Goal: Task Accomplishment & Management: Complete application form

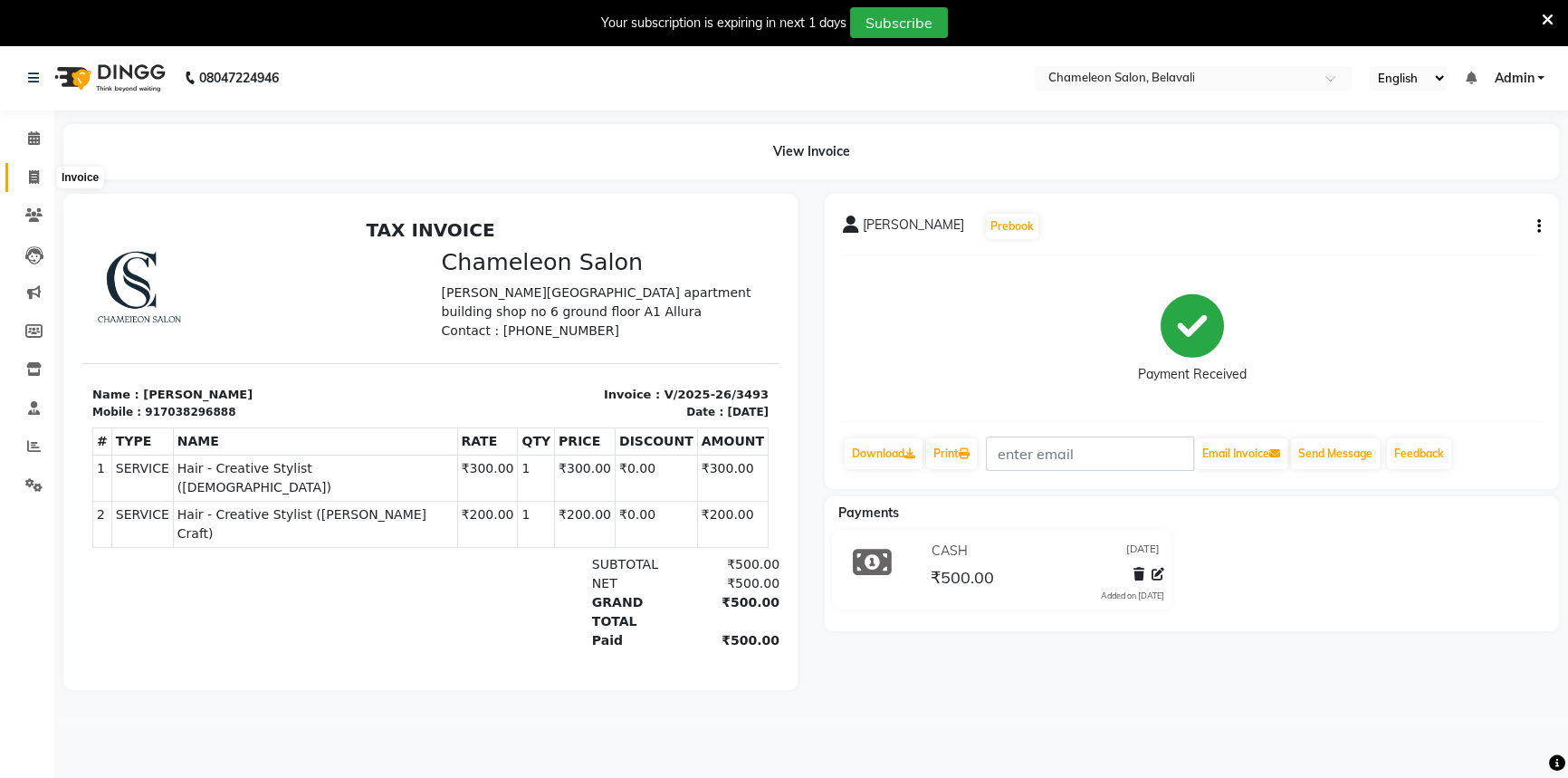
click at [26, 172] on span at bounding box center [34, 178] width 32 height 21
select select "6724"
select select "service"
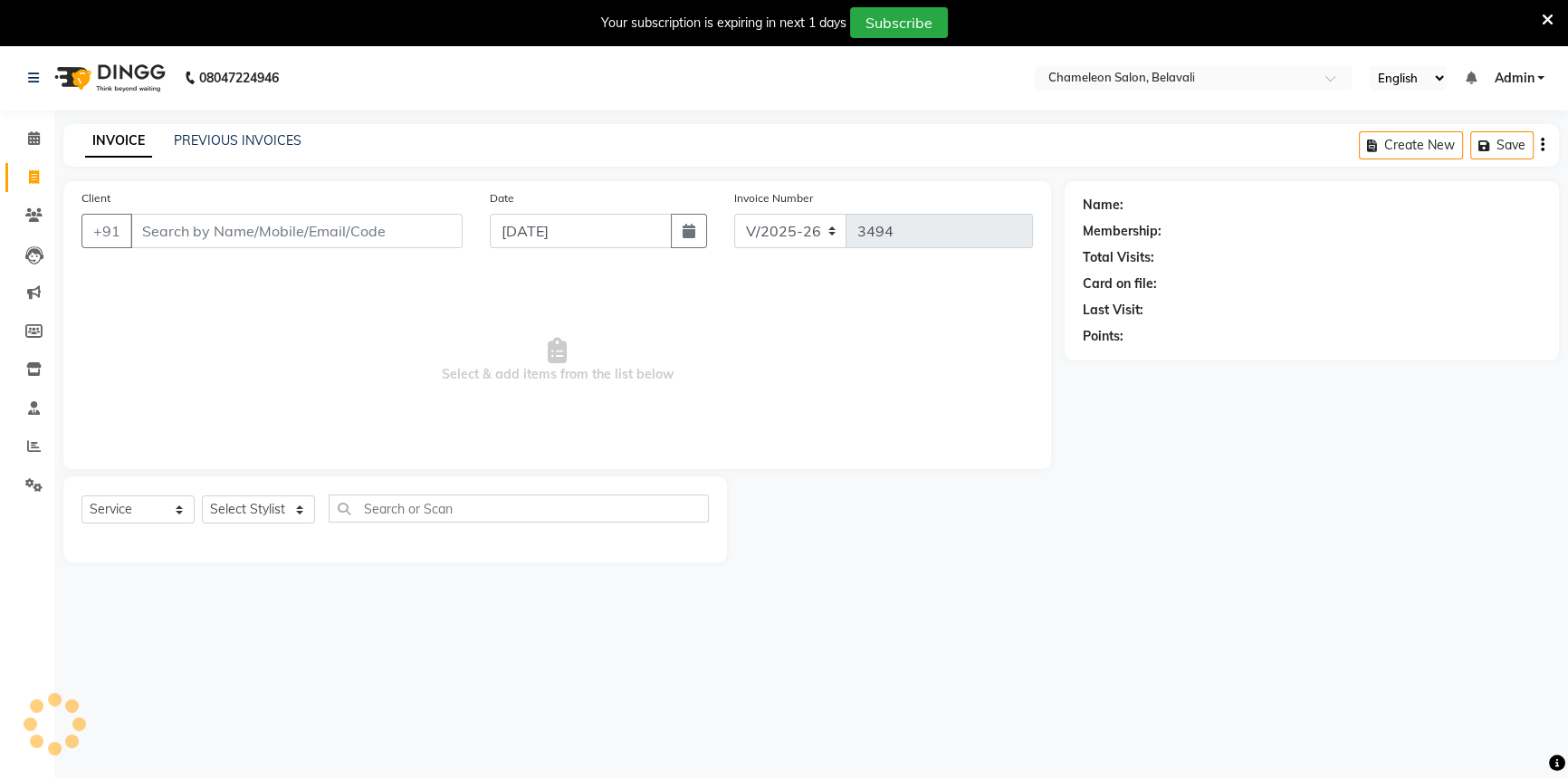
scroll to position [45, 0]
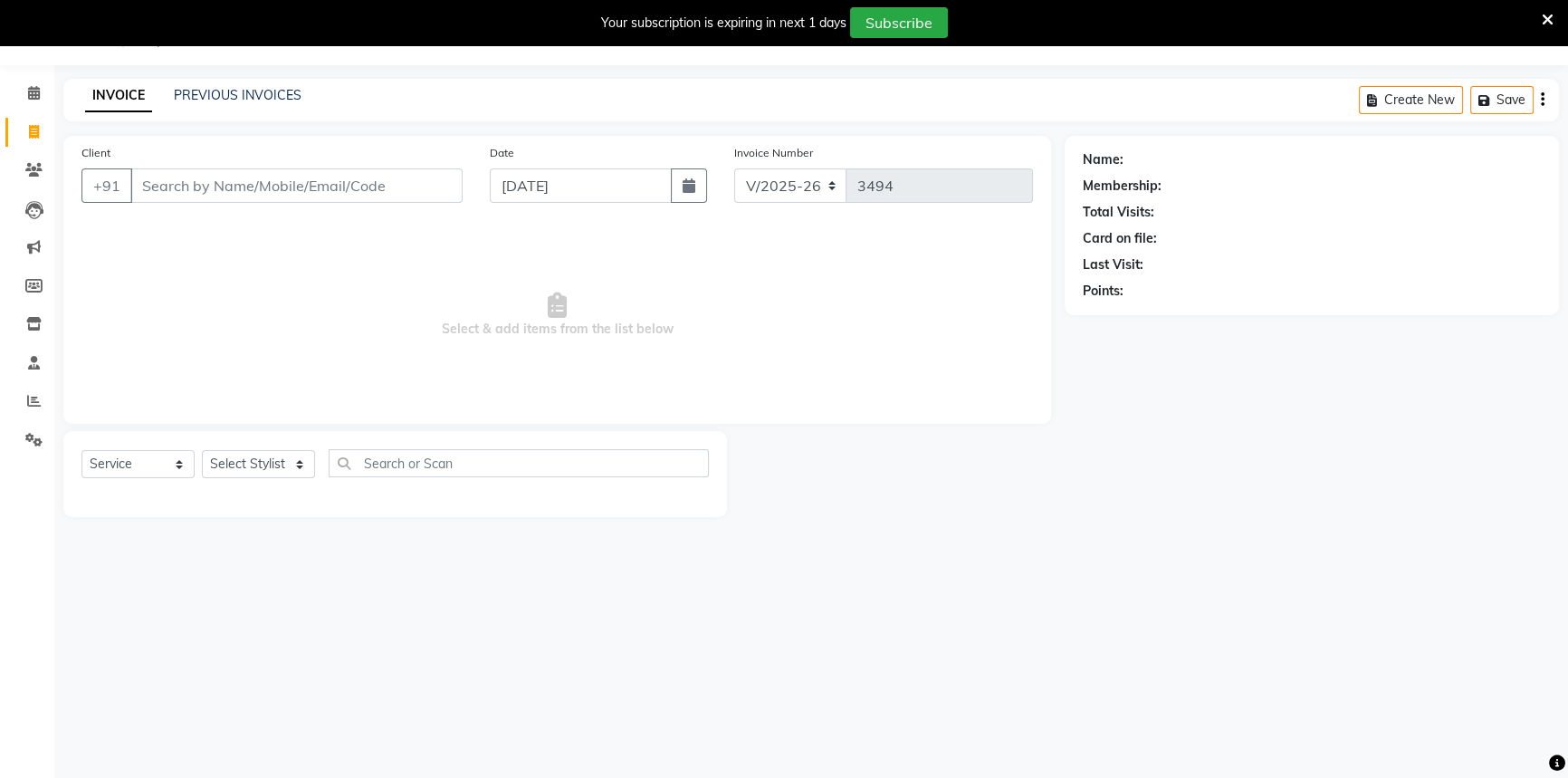
click at [218, 188] on input "Client" at bounding box center [297, 186] width 333 height 34
select select "58829"
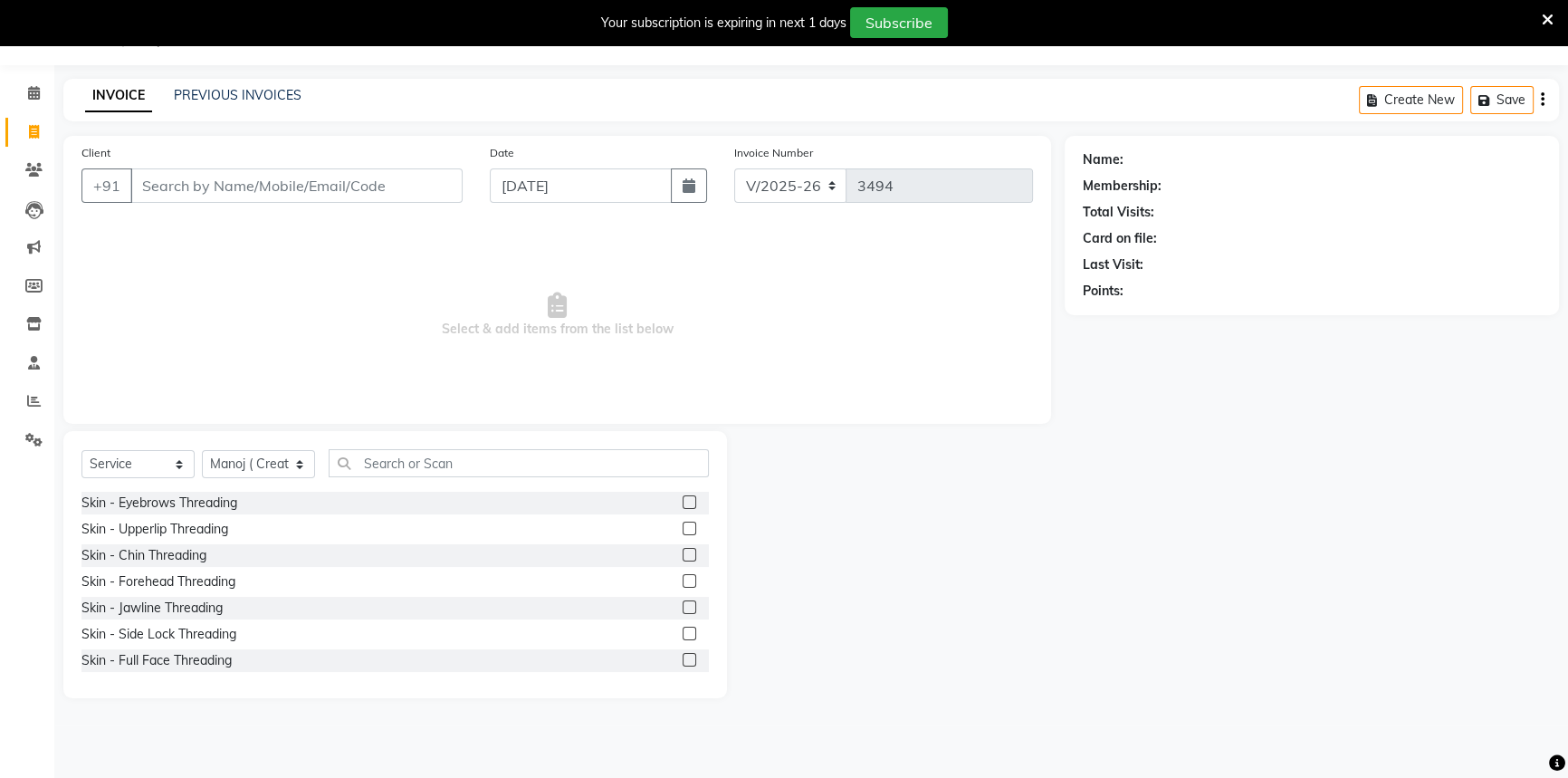
click at [213, 186] on input "Client" at bounding box center [297, 186] width 333 height 34
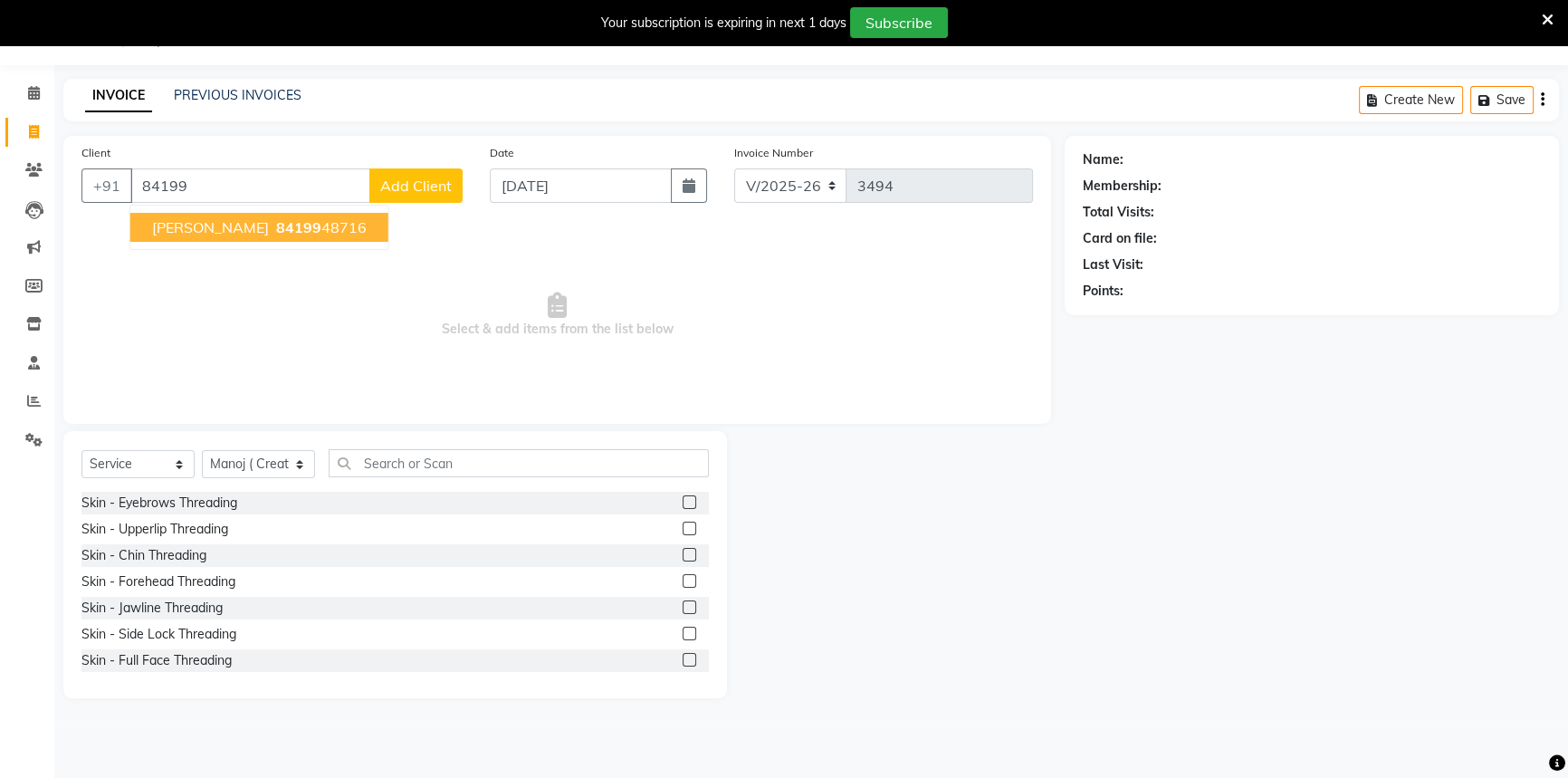
click at [226, 179] on input "84199" at bounding box center [251, 186] width 240 height 34
type input "8"
click at [273, 232] on ngb-highlight "8419948716" at bounding box center [318, 227] width 91 height 18
type input "8419948716"
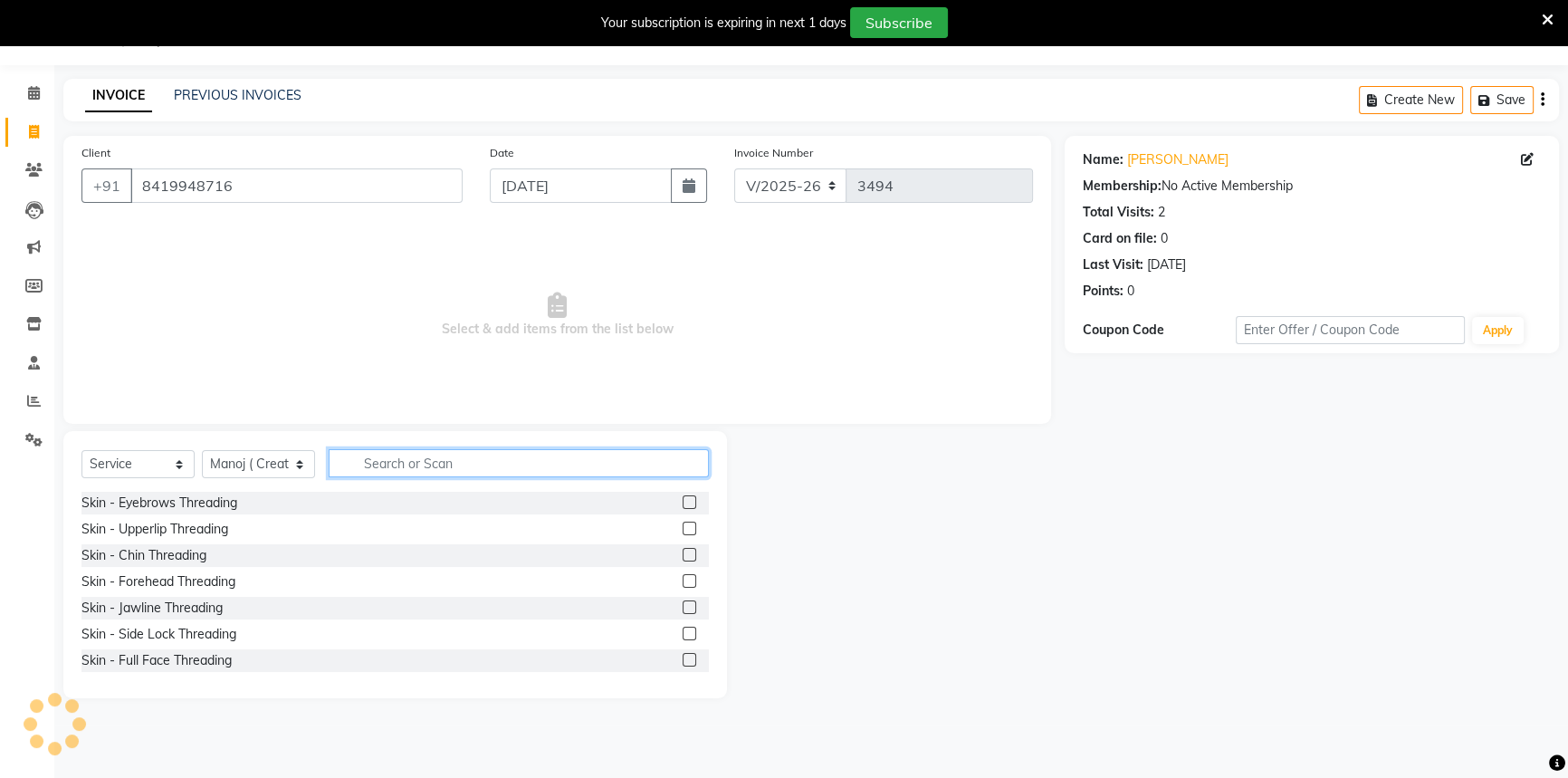
click at [397, 474] on input "text" at bounding box center [518, 463] width 381 height 28
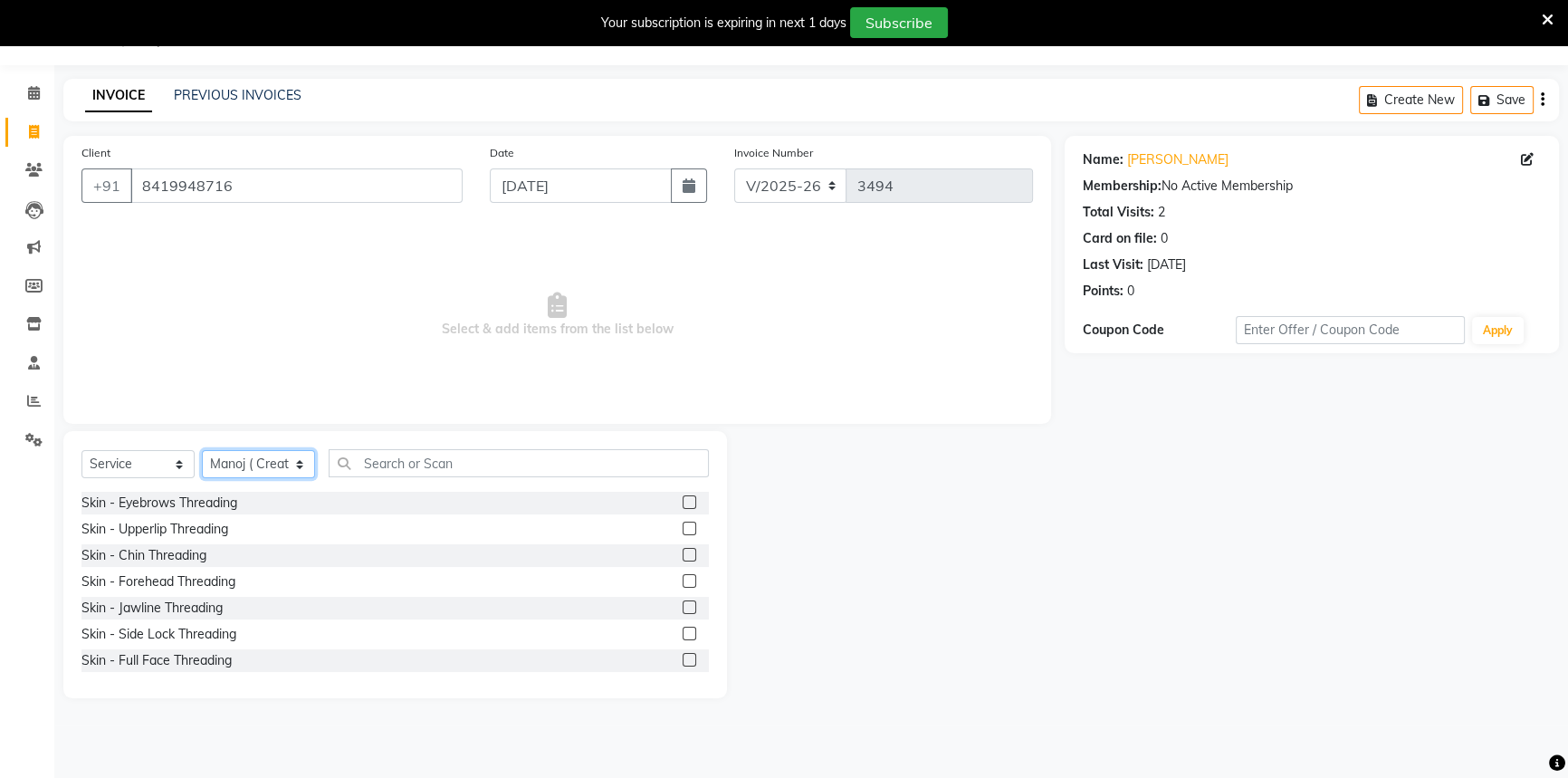
click at [243, 457] on select "Select Stylist Aditi [PERSON_NAME] [PERSON_NAME] ( Creative stylist ) [PERSON_N…" at bounding box center [258, 464] width 113 height 28
select select "65784"
click at [202, 450] on select "Select Stylist Aditi [PERSON_NAME] [PERSON_NAME] ( Creative stylist ) [PERSON_N…" at bounding box center [258, 464] width 113 height 28
click at [401, 459] on input "text" at bounding box center [518, 463] width 381 height 28
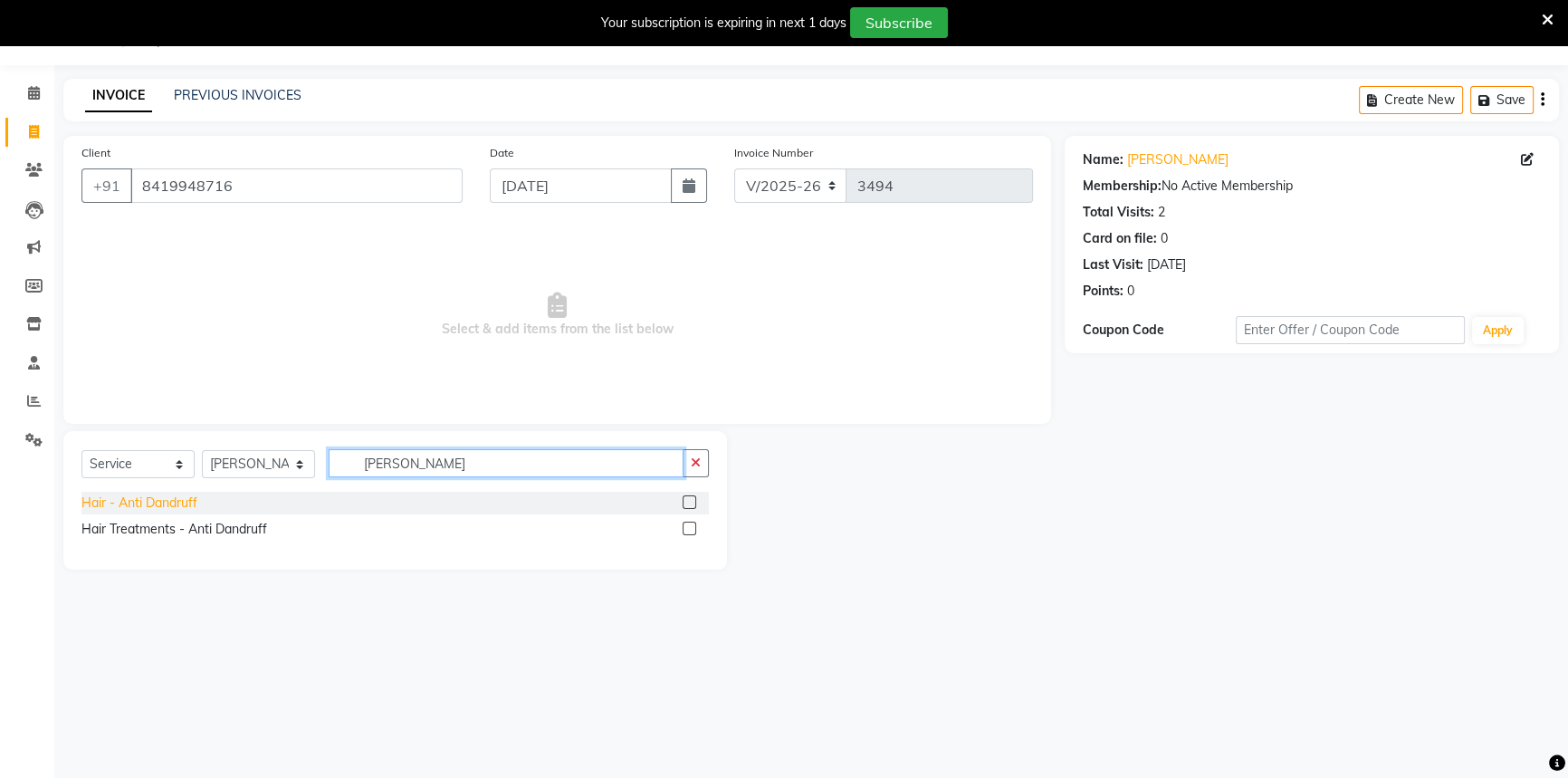
type input "[PERSON_NAME]"
click at [148, 507] on div "Hair - Anti Dandruff" at bounding box center [140, 502] width 116 height 19
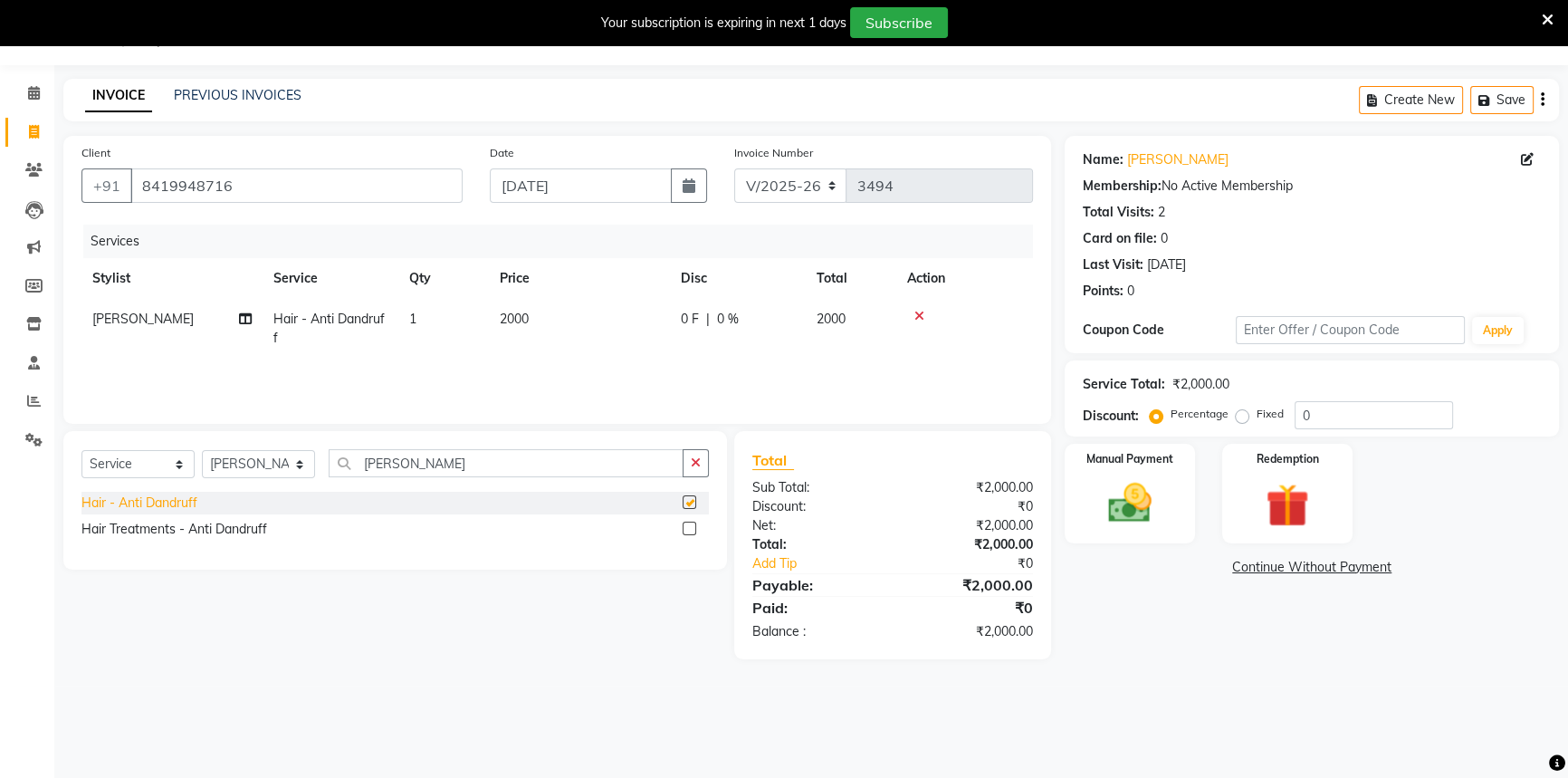
checkbox input "false"
click at [152, 469] on select "Select Service Product Membership Package Voucher Prepaid Gift Card" at bounding box center [138, 464] width 113 height 28
select select "product"
click at [82, 450] on select "Select Service Product Membership Package Voucher Prepaid Gift Card" at bounding box center [138, 464] width 113 height 28
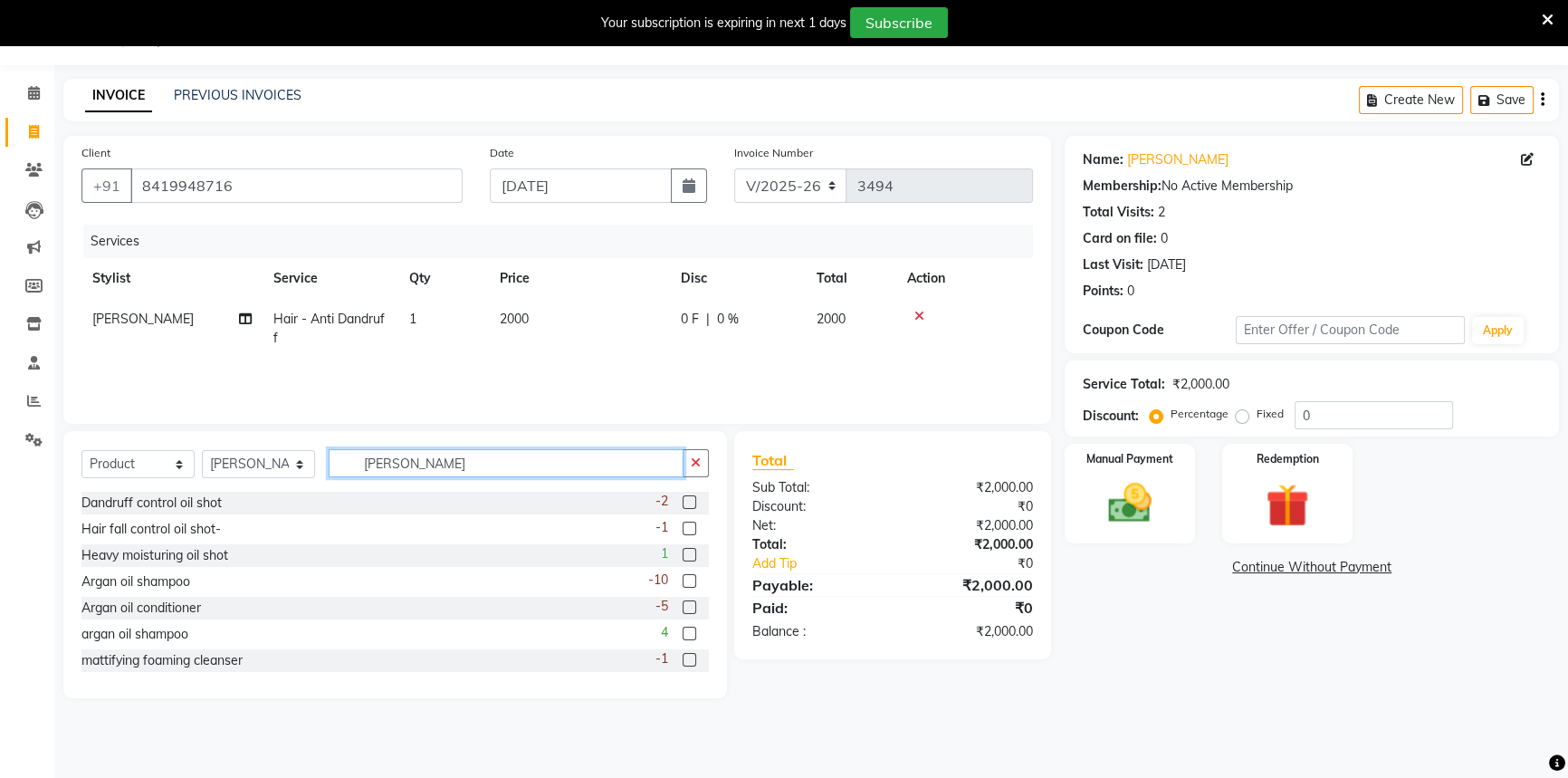
click at [444, 461] on input "[PERSON_NAME]" at bounding box center [505, 463] width 355 height 28
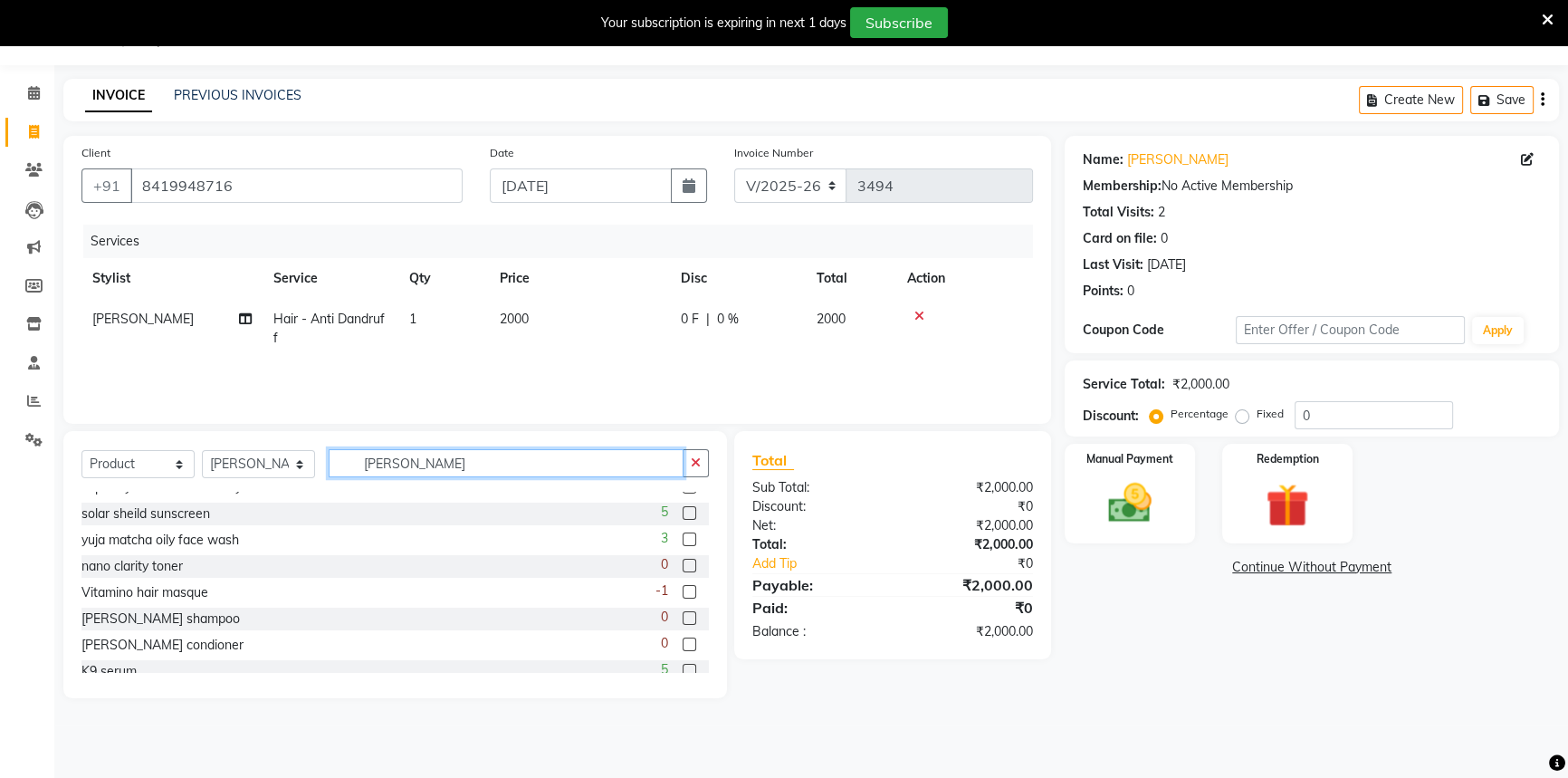
scroll to position [987, 0]
click at [451, 466] on input "[PERSON_NAME]" at bounding box center [505, 463] width 355 height 28
type input "d"
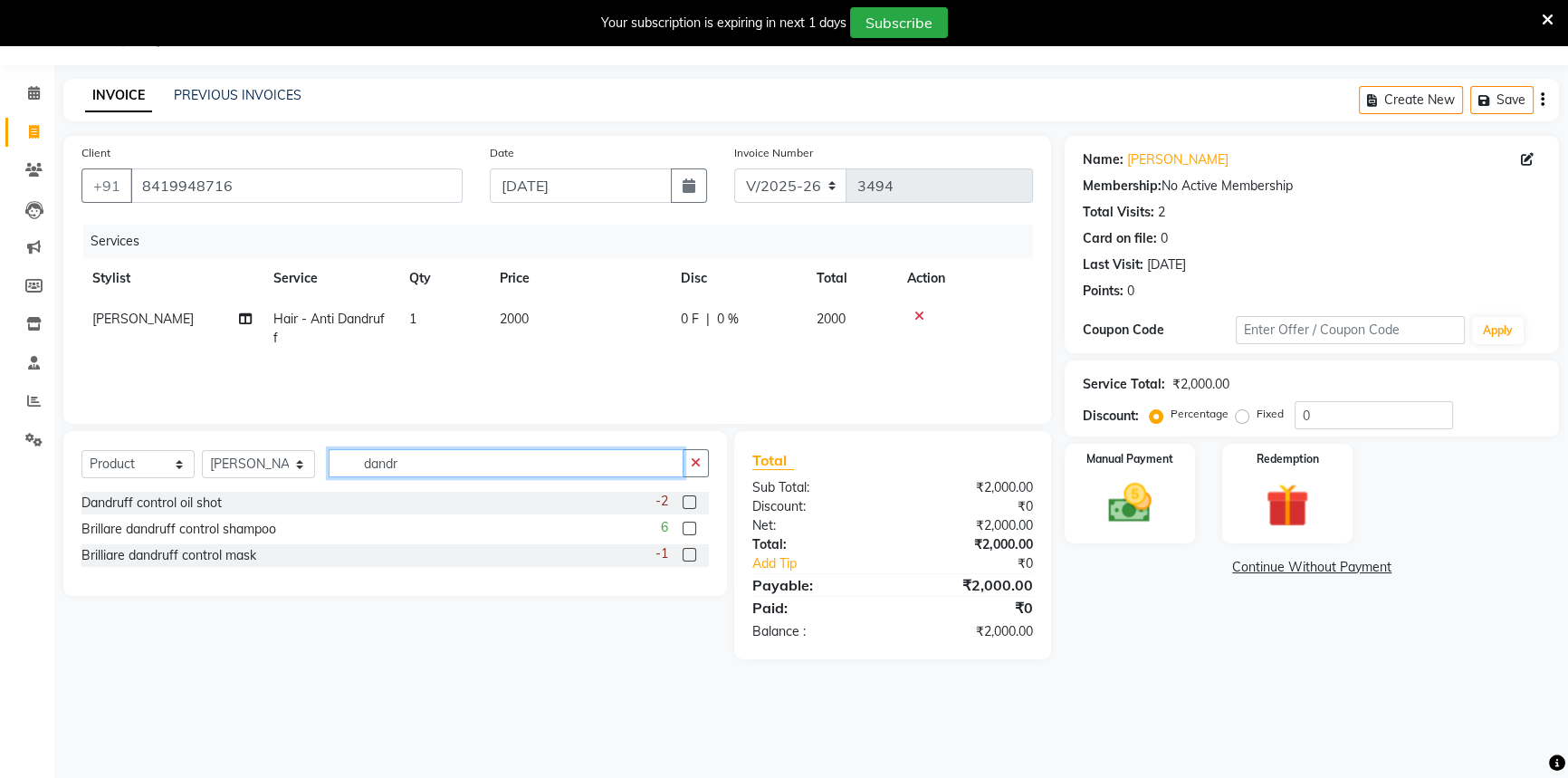
type input "dandr"
click at [689, 527] on label at bounding box center [689, 528] width 14 height 14
click at [689, 527] on input "checkbox" at bounding box center [688, 529] width 12 height 12
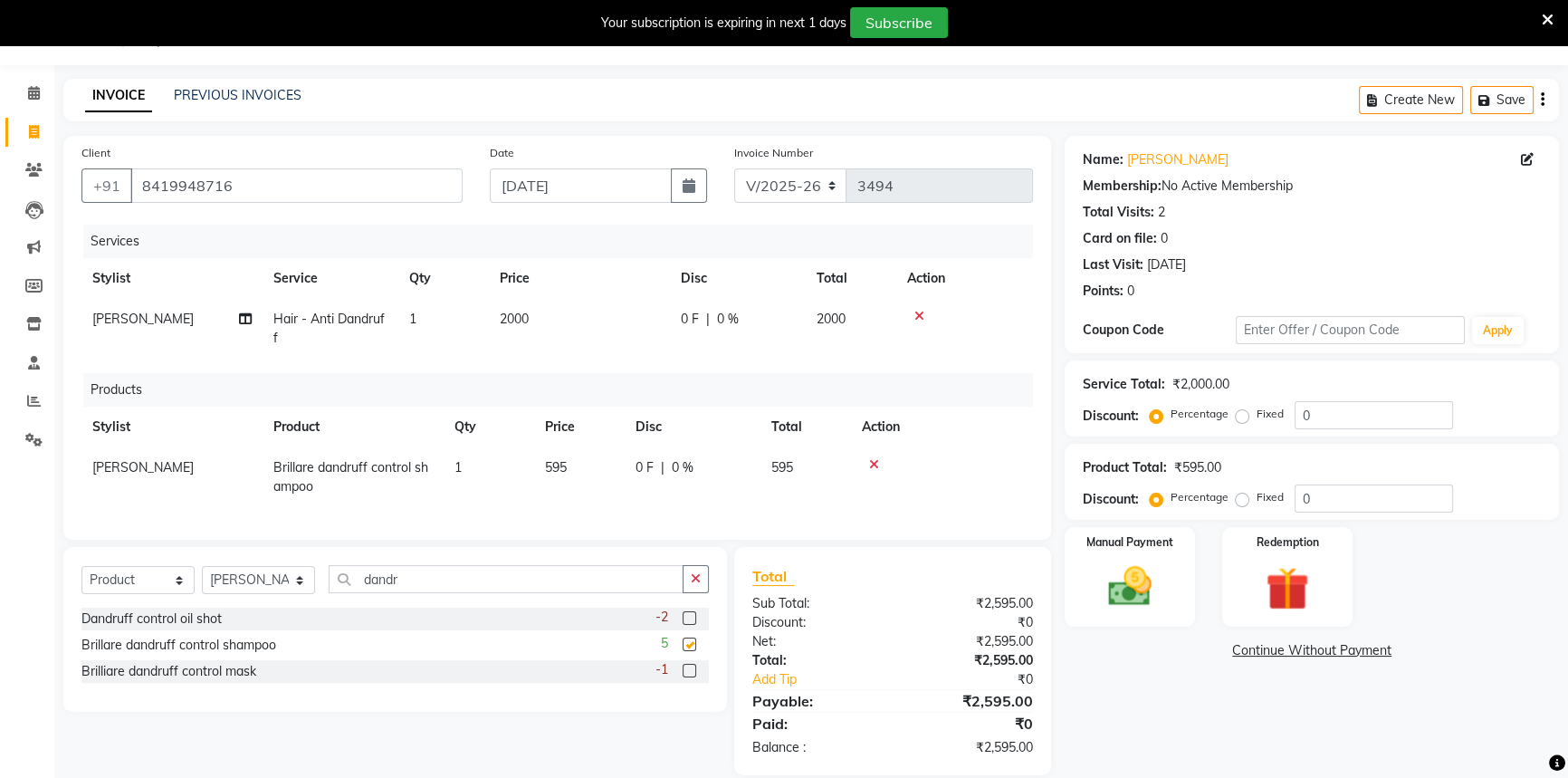
checkbox input "false"
click at [688, 677] on label at bounding box center [689, 670] width 14 height 14
click at [688, 677] on input "checkbox" at bounding box center [688, 671] width 12 height 12
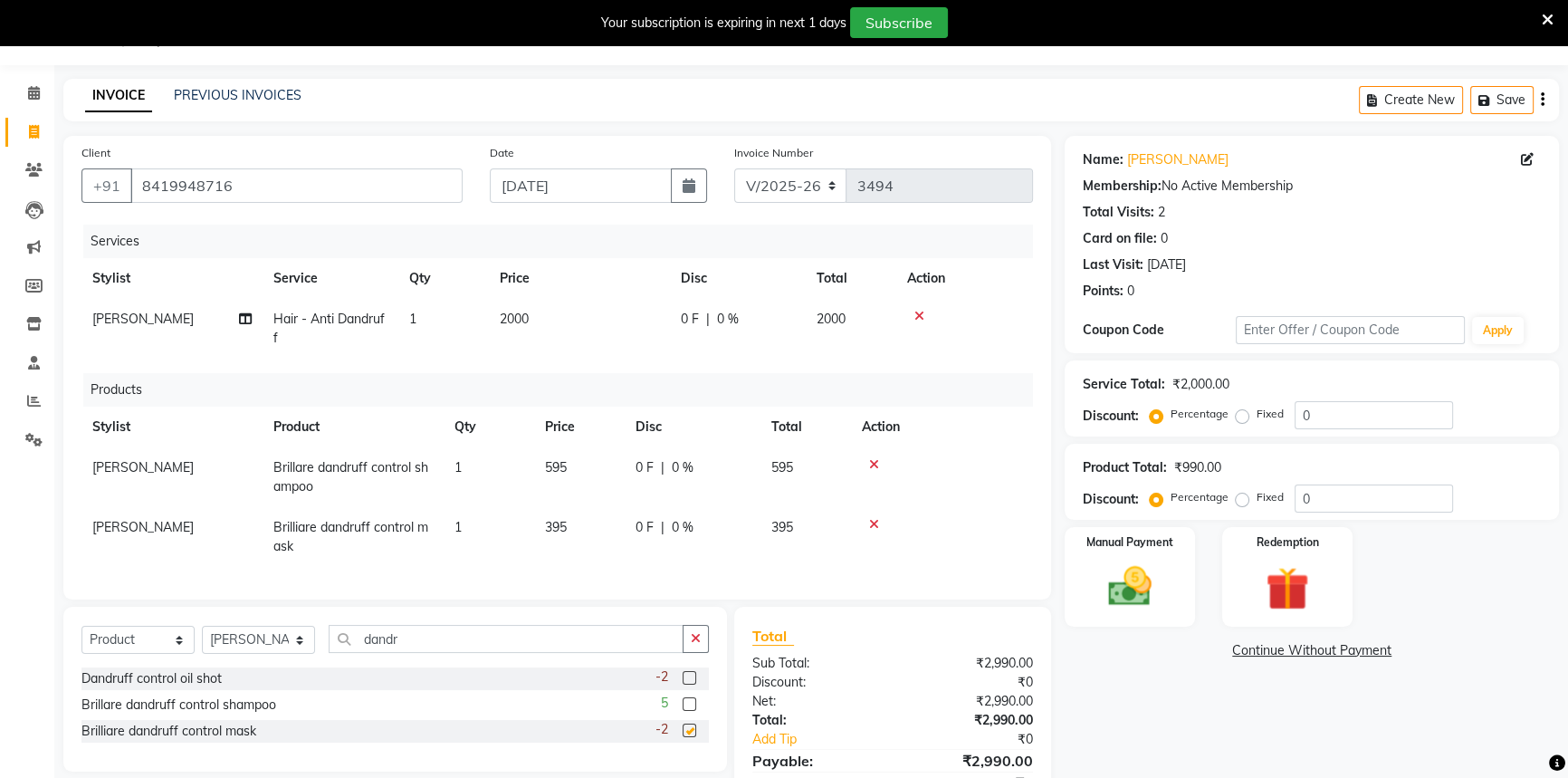
checkbox input "false"
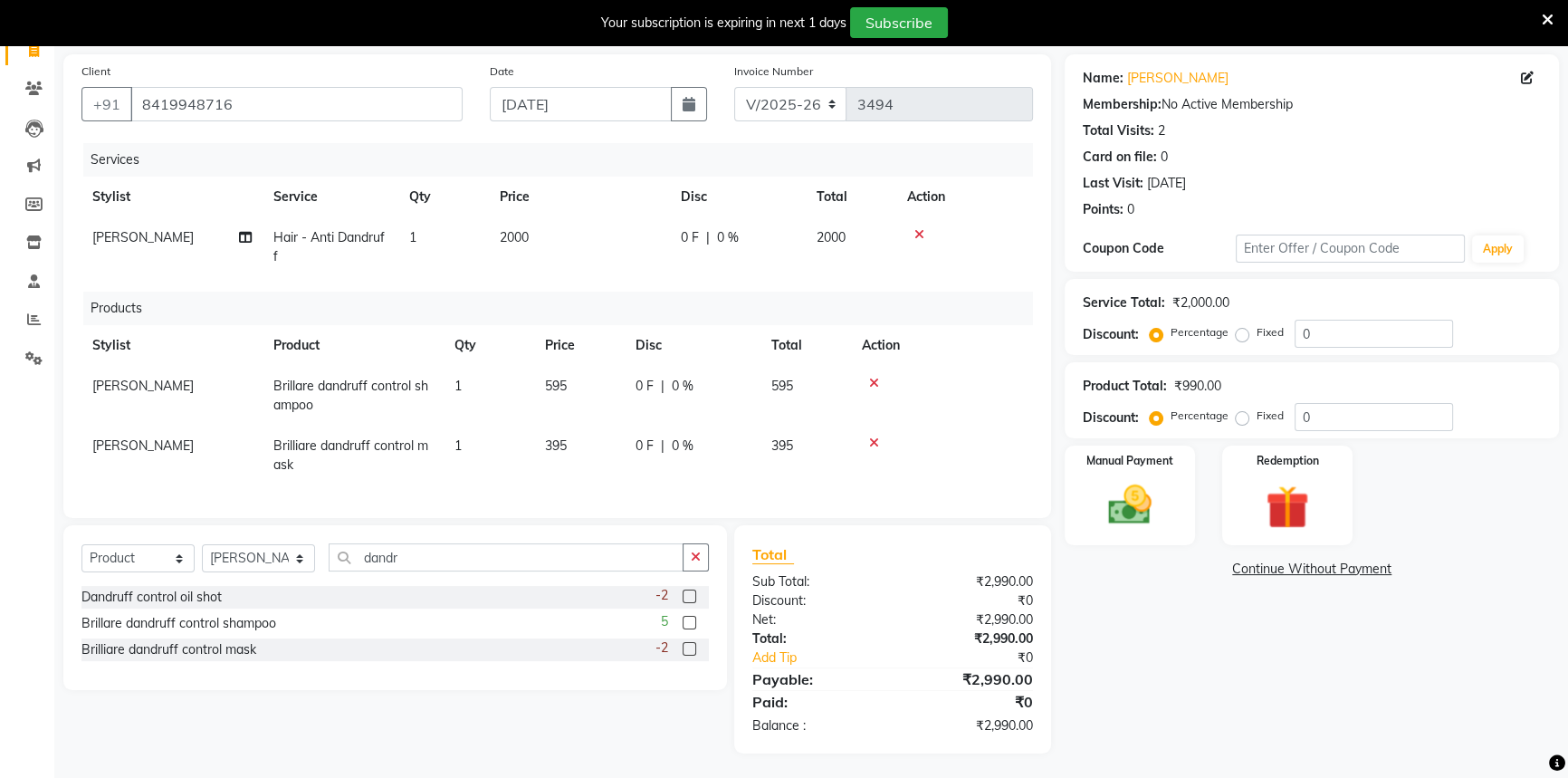
scroll to position [142, 0]
click at [1103, 493] on img at bounding box center [1130, 502] width 73 height 52
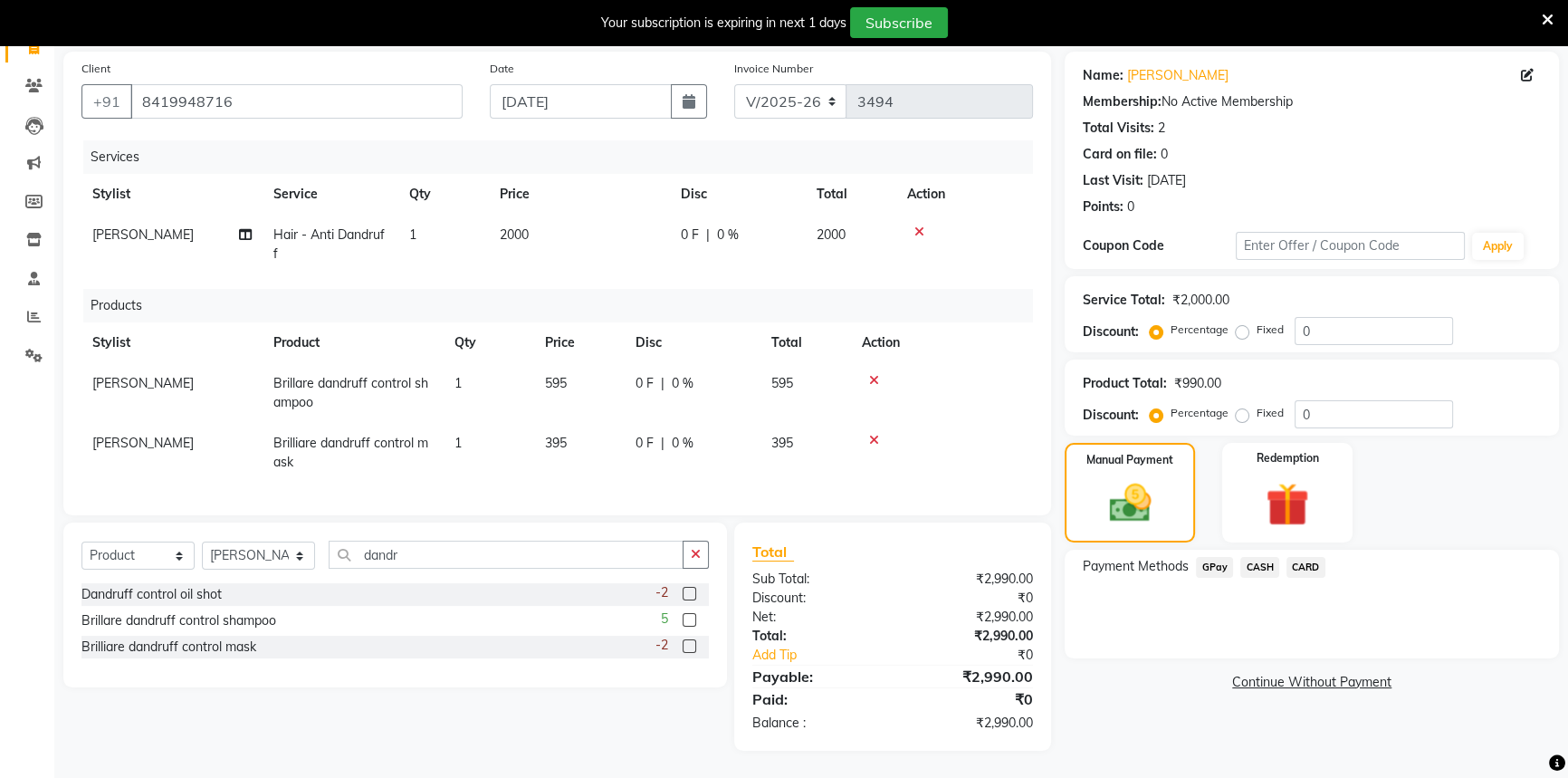
click at [1306, 556] on span "CARD" at bounding box center [1305, 566] width 39 height 21
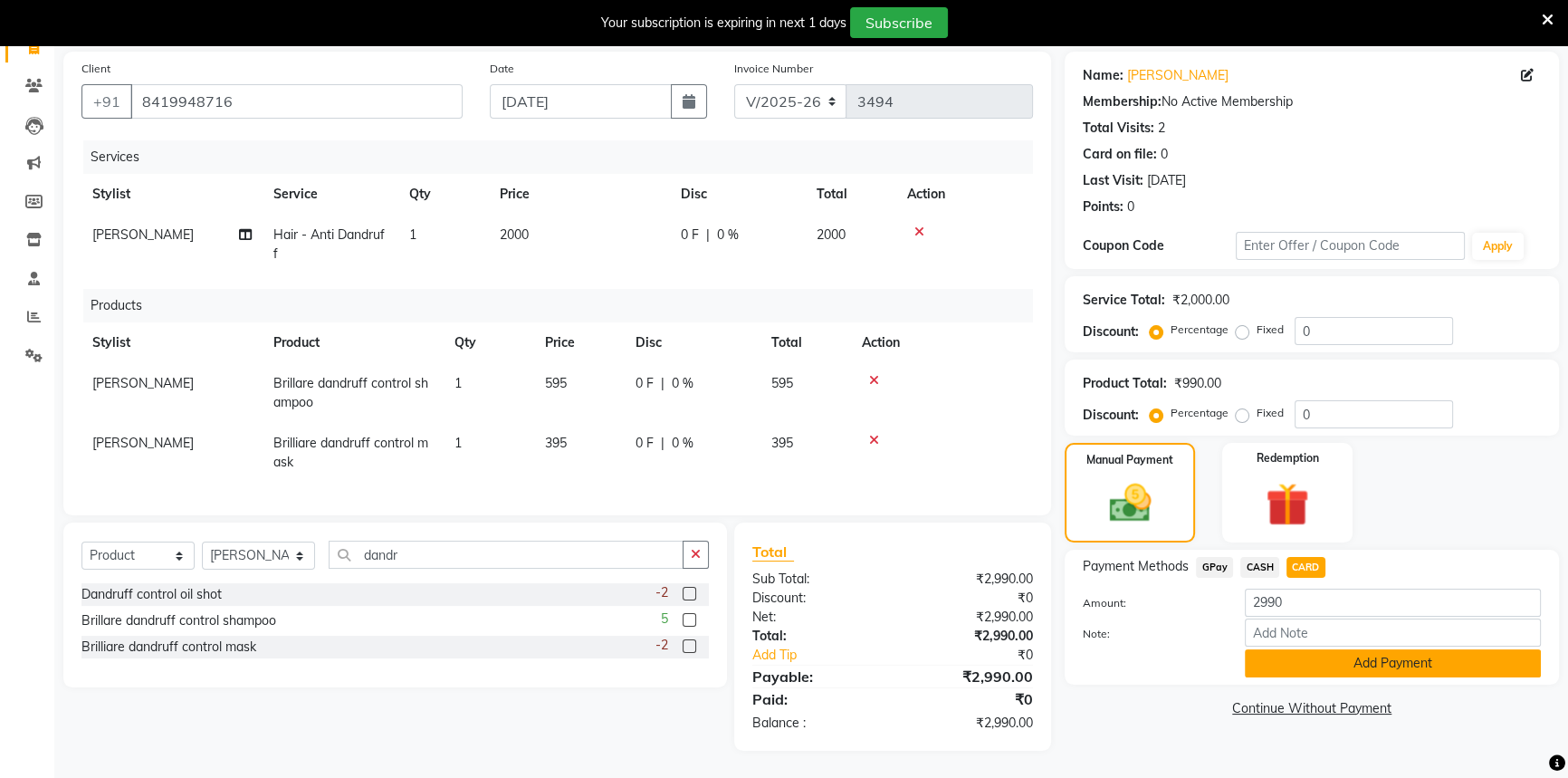
click at [1282, 651] on button "Add Payment" at bounding box center [1392, 663] width 296 height 28
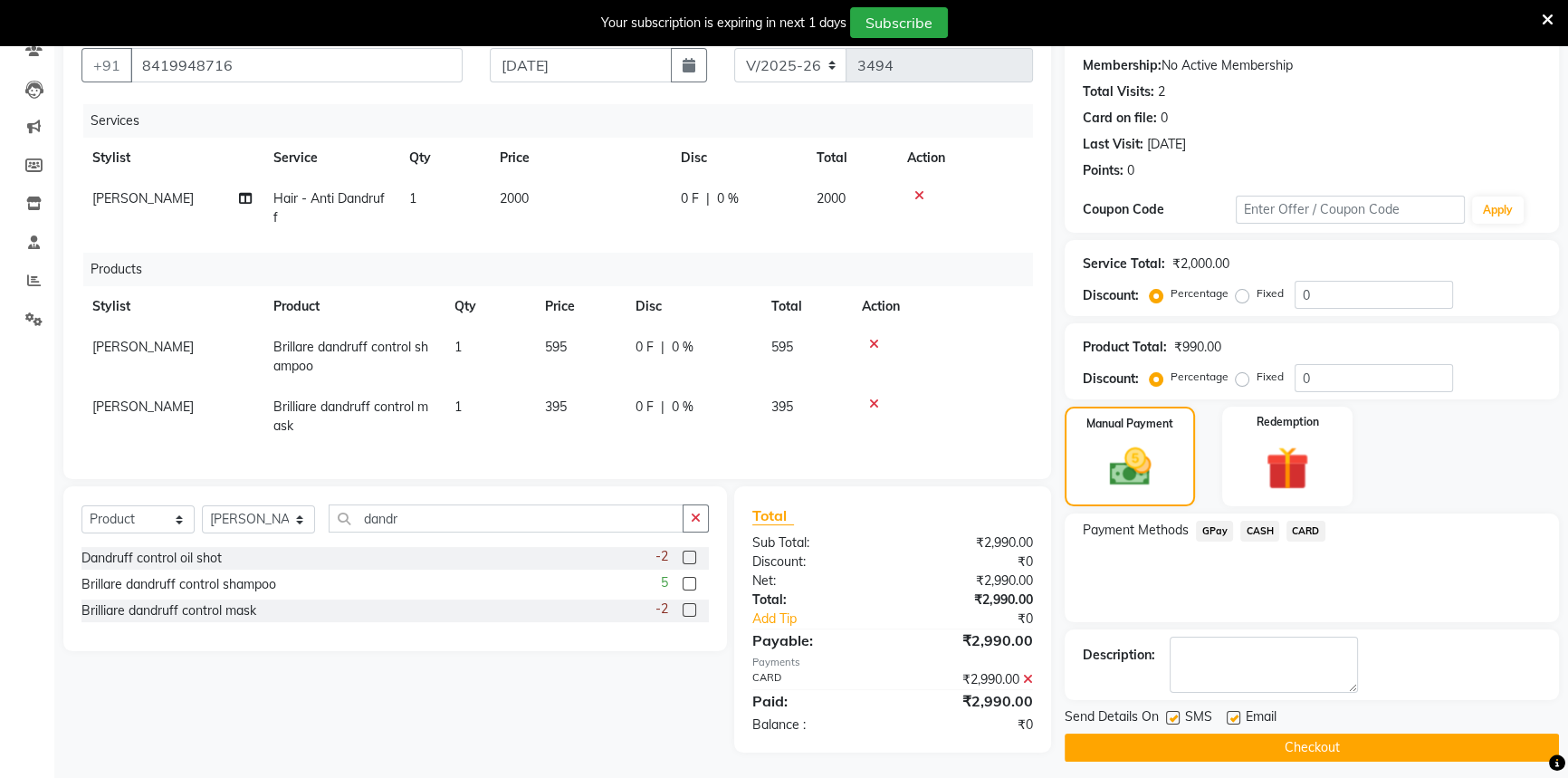
scroll to position [179, 0]
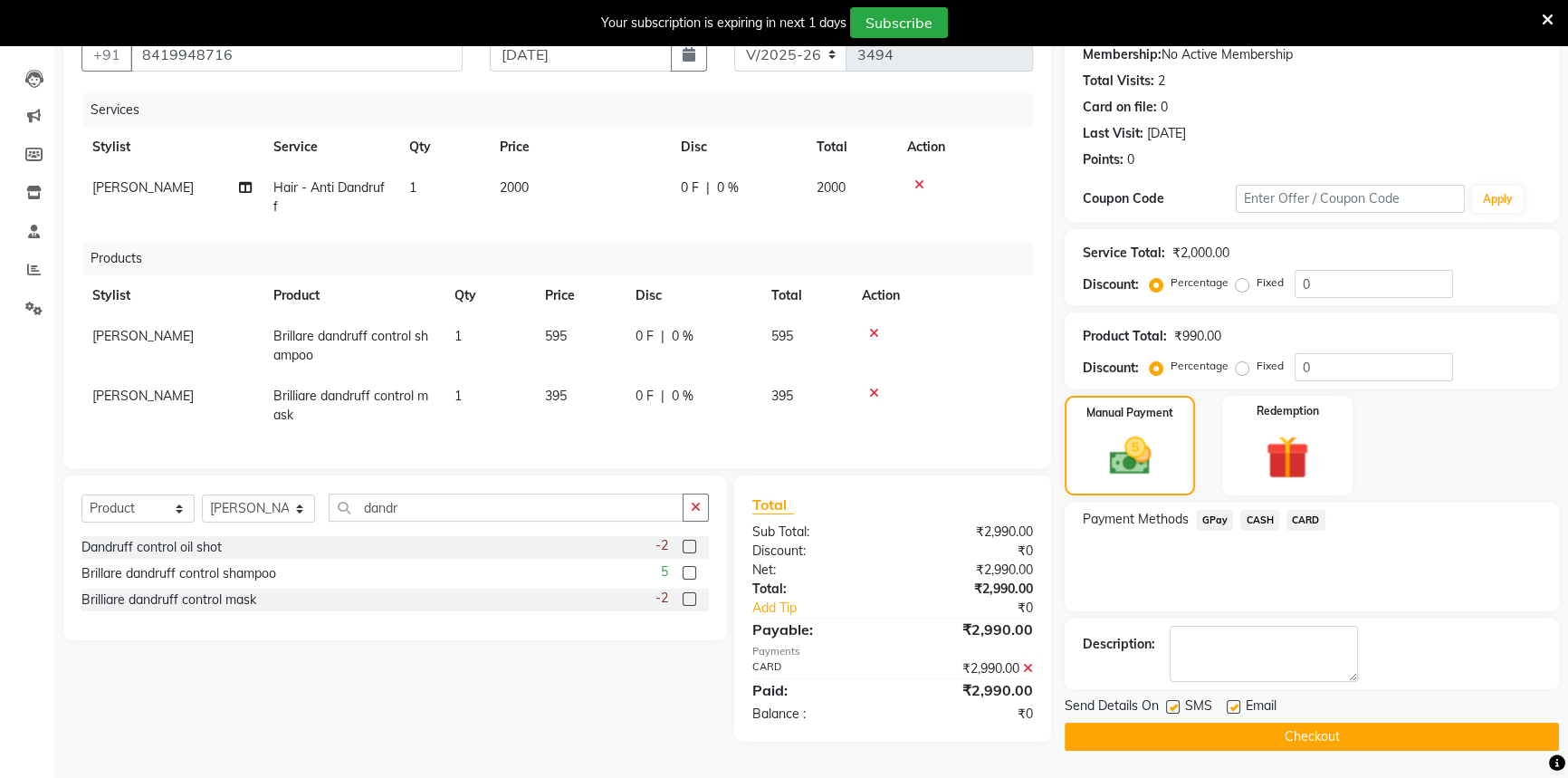
click at [1303, 735] on button "Checkout" at bounding box center [1311, 736] width 494 height 28
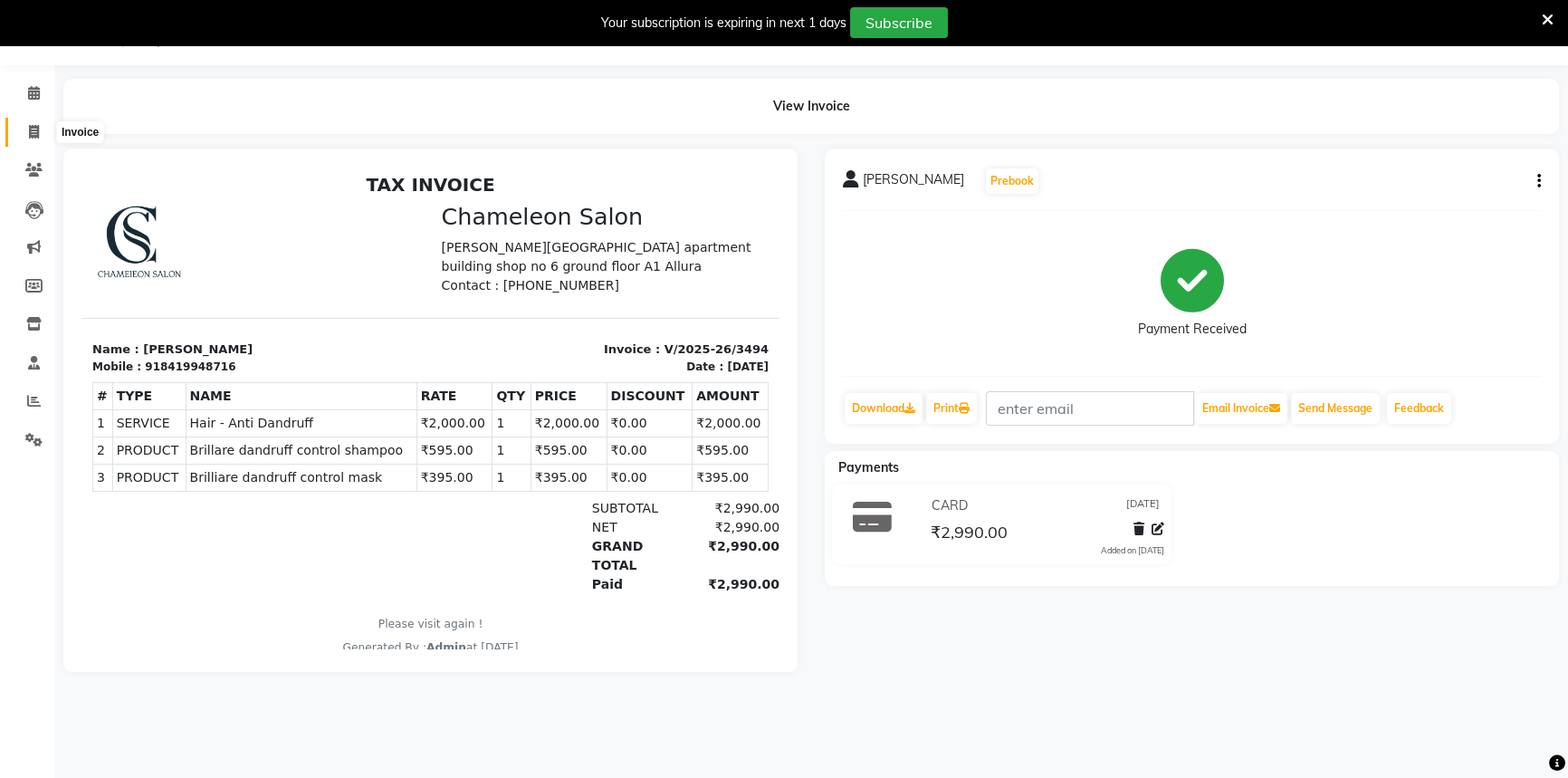
click at [34, 131] on icon at bounding box center [34, 132] width 10 height 14
select select "6724"
select select "service"
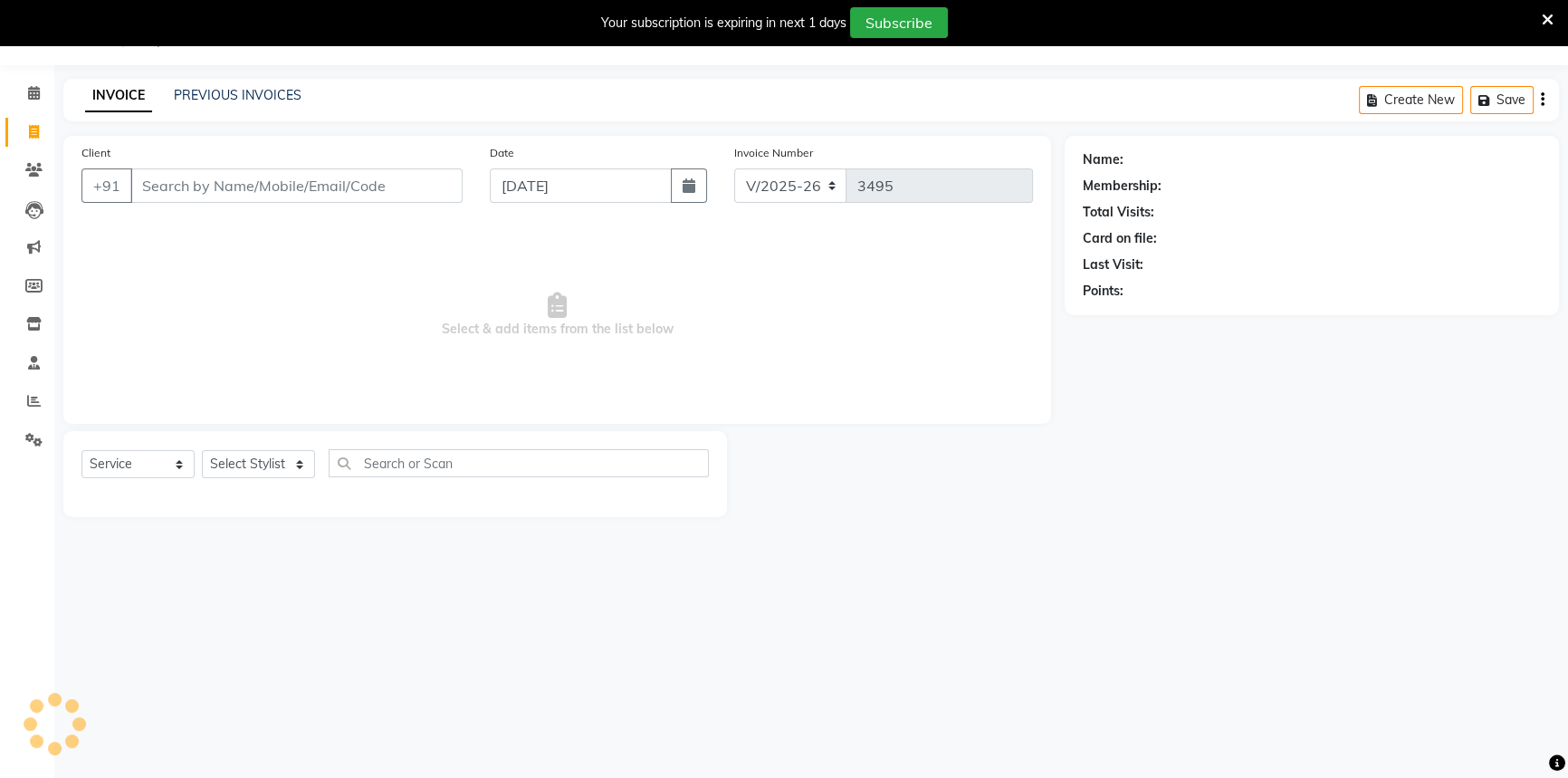
select select "58829"
